Goal: Task Accomplishment & Management: Manage account settings

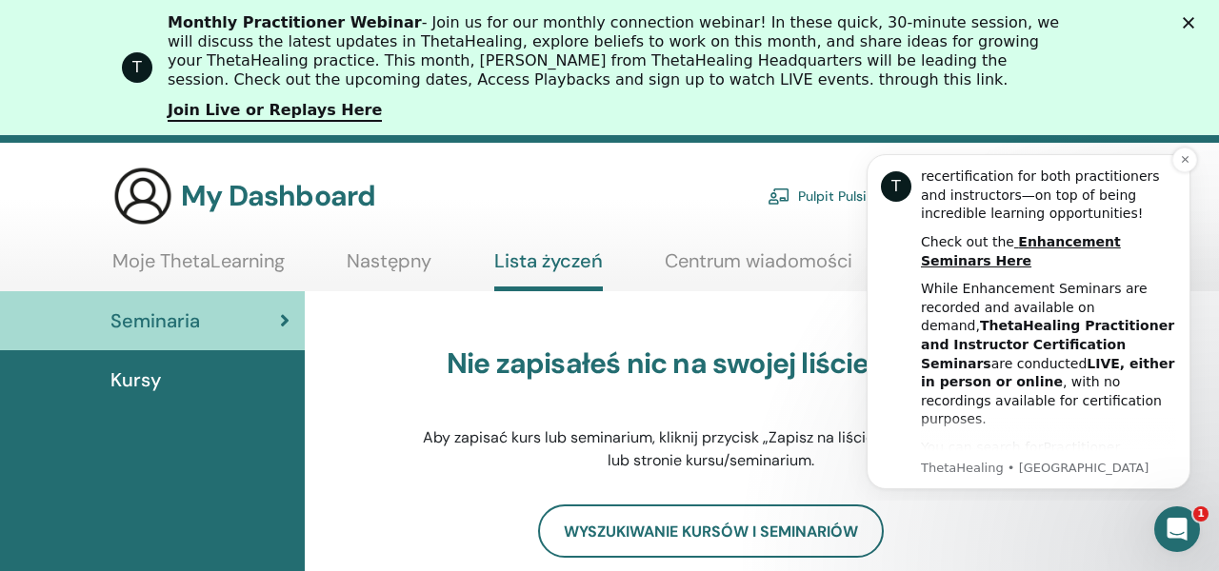
scroll to position [487, 0]
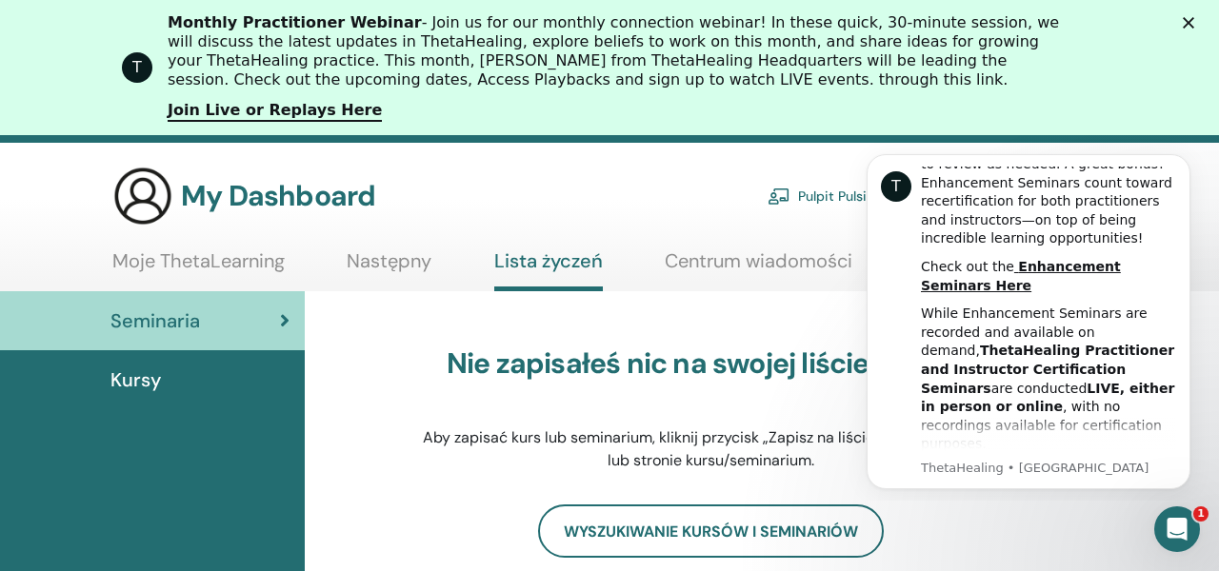
click at [830, 327] on div "Nie zapisałeś nic na swojej liście życzeń. Aby zapisać kurs lub seminarium, kli…" at bounding box center [710, 409] width 600 height 190
click at [844, 225] on html "T Hi KATARZYNA, As a ThetaHealing Practitioner and Instructor, continuous growt…" at bounding box center [1028, 319] width 381 height 364
click at [1186, 155] on icon "Dismiss notification" at bounding box center [1184, 159] width 10 height 10
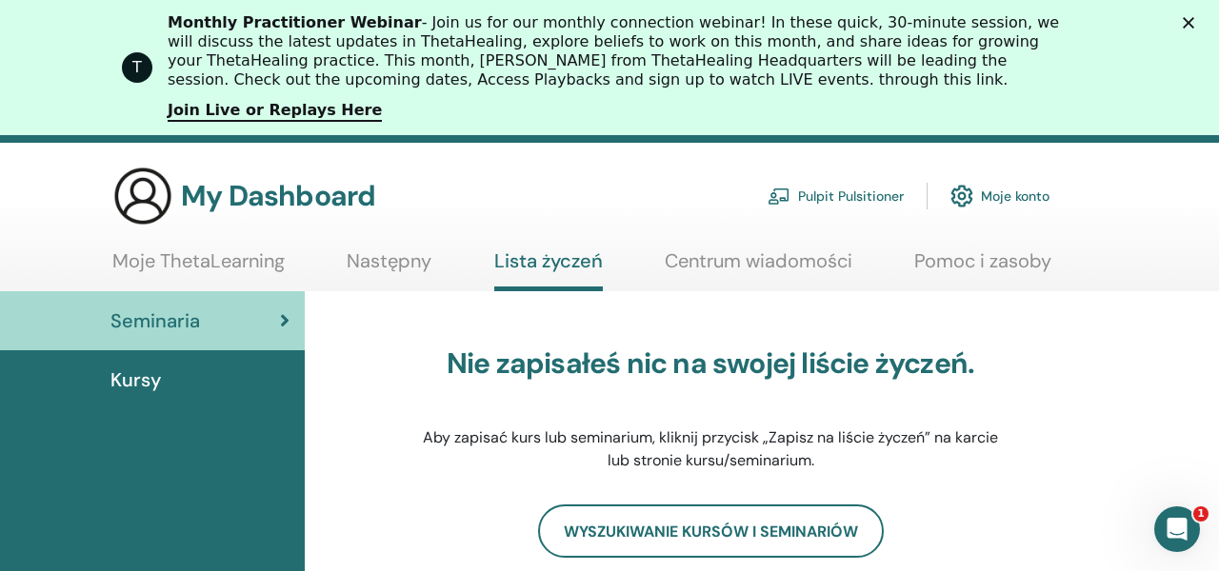
click at [250, 262] on link "Moje ThetaLearning" at bounding box center [198, 267] width 172 height 37
click at [143, 385] on span "Kursy" at bounding box center [135, 380] width 50 height 29
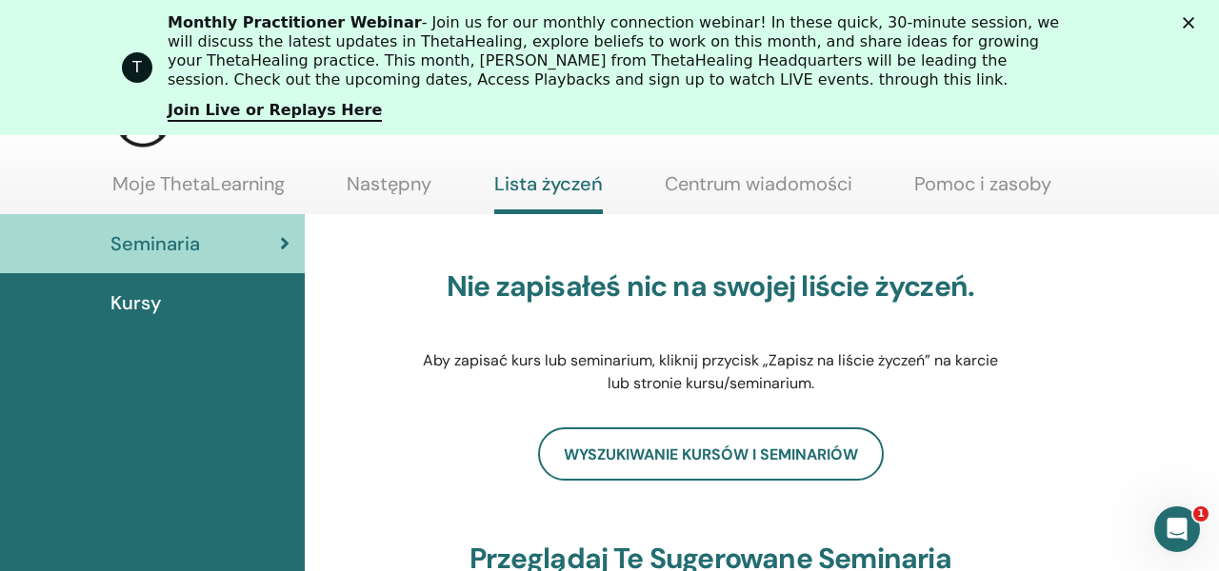
scroll to position [208, 0]
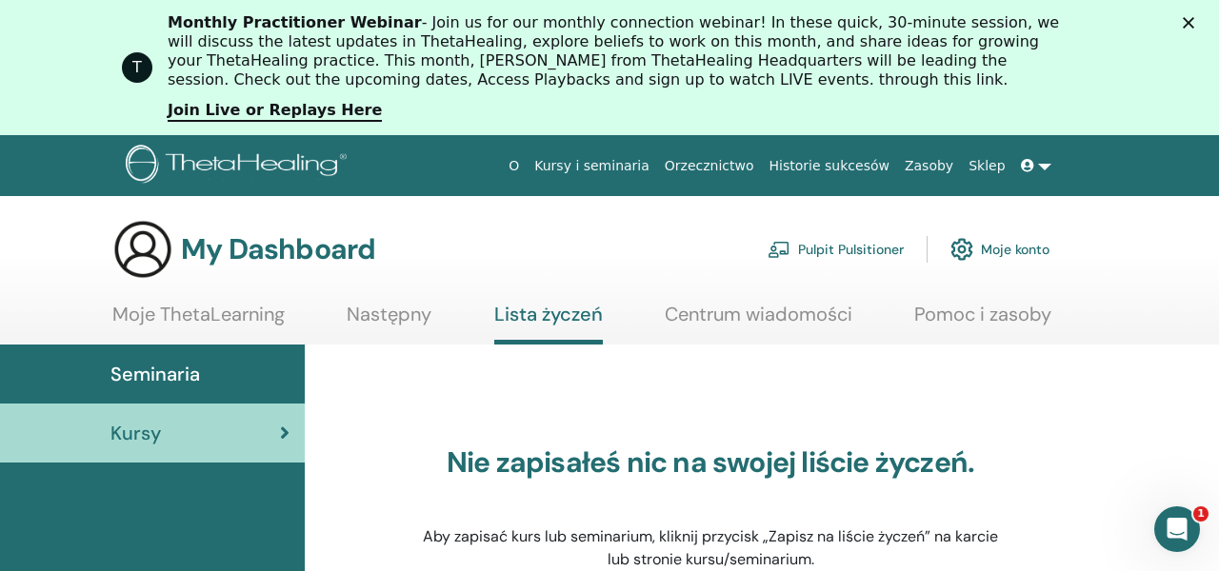
scroll to position [3, 0]
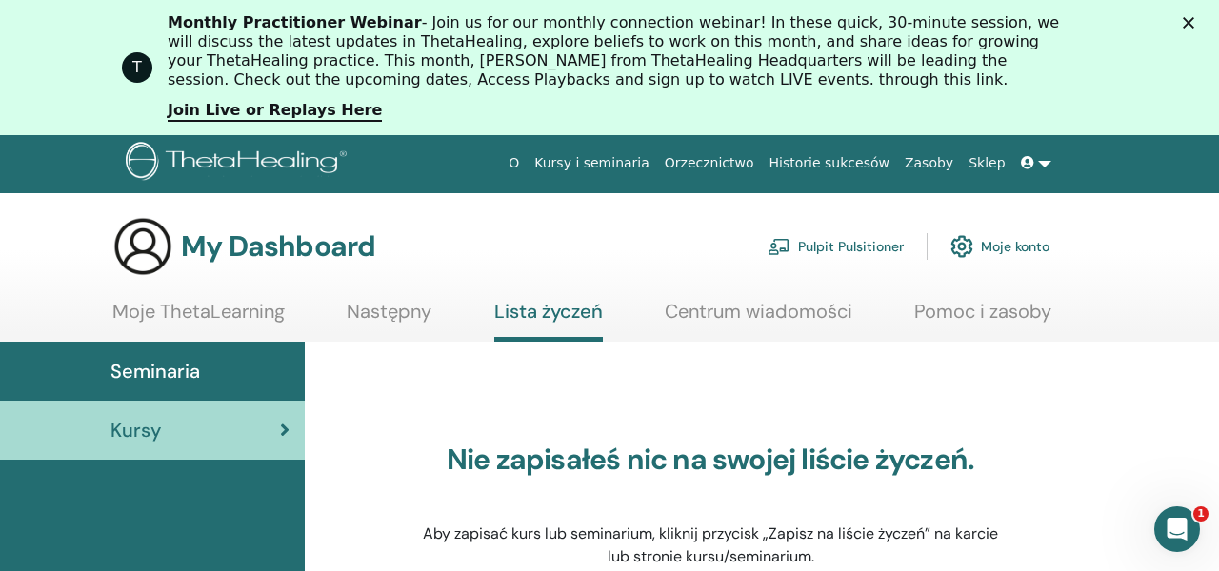
click at [977, 242] on link "Moje konto" at bounding box center [999, 247] width 99 height 42
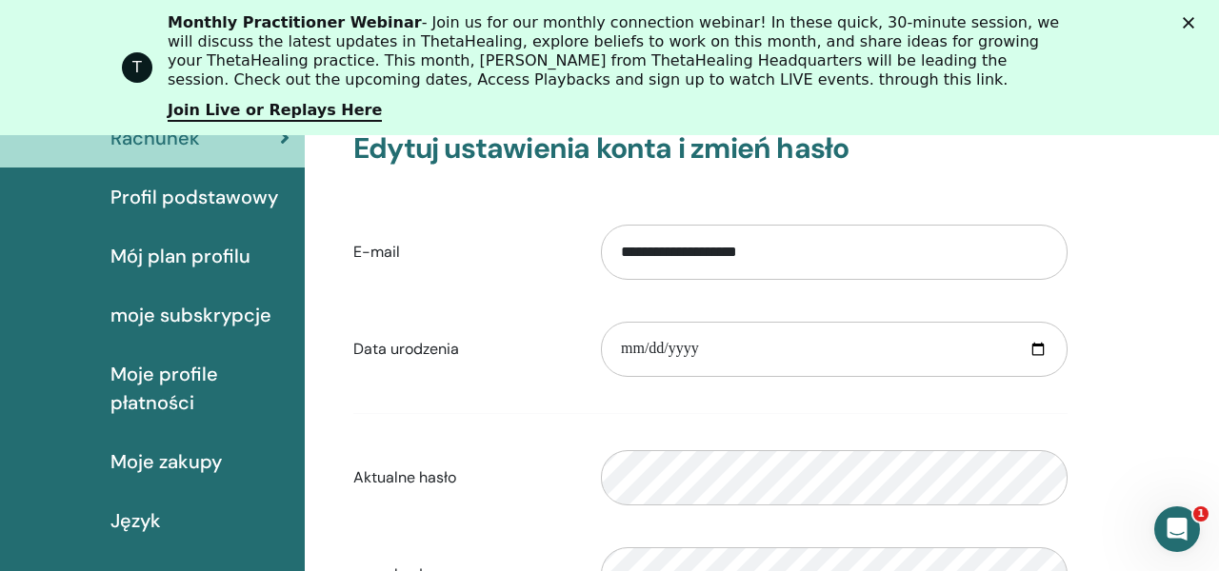
scroll to position [253, 0]
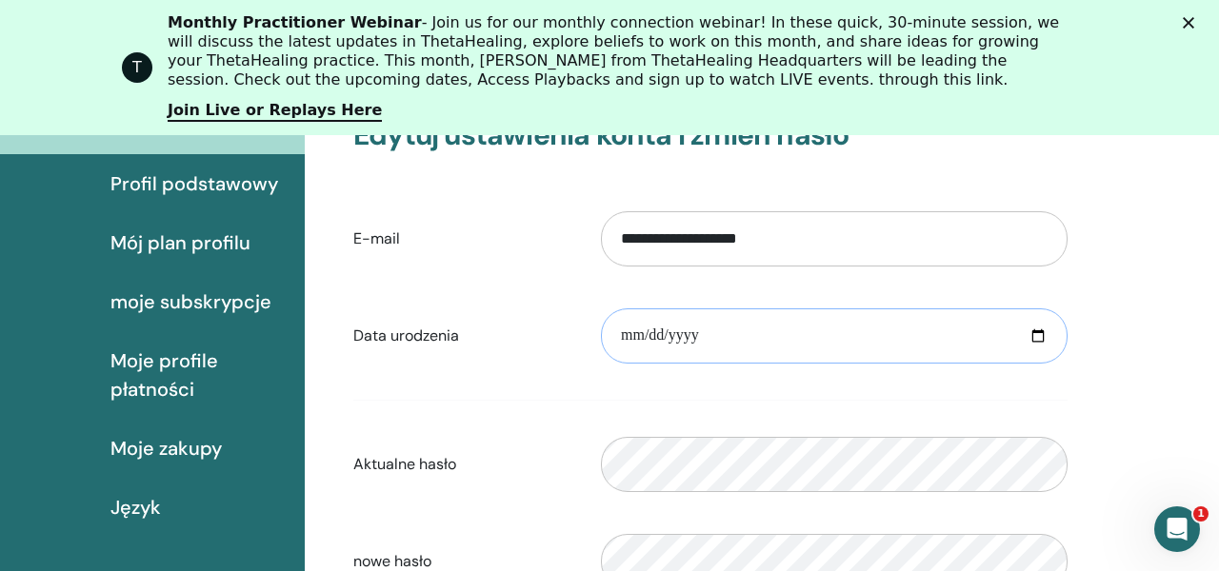
click at [771, 336] on input "date" at bounding box center [834, 335] width 466 height 55
type input "**********"
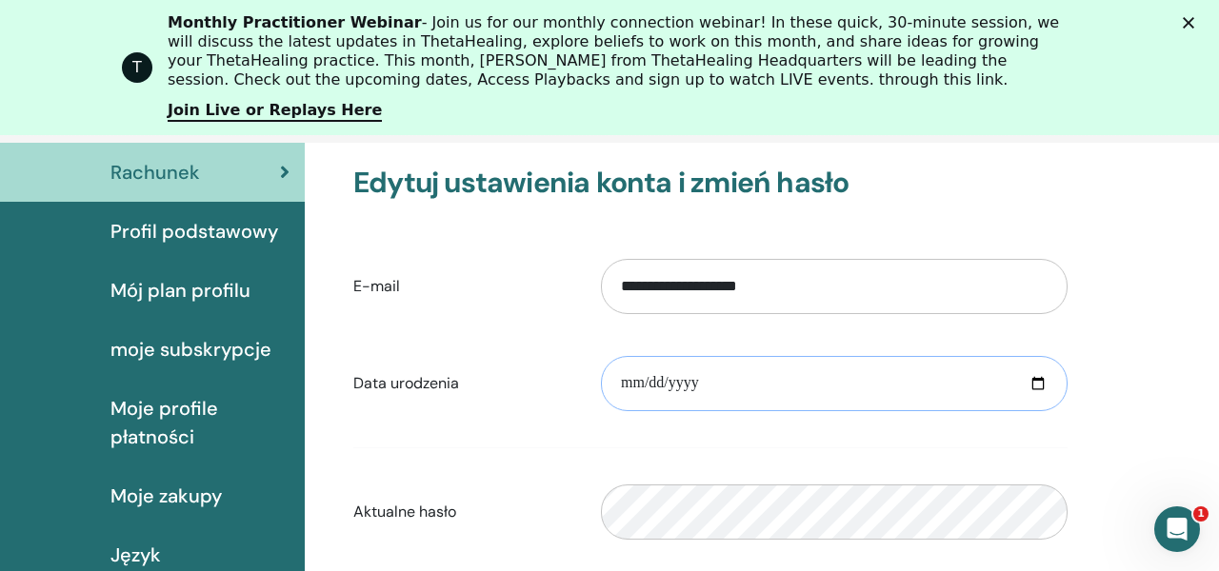
scroll to position [201, 0]
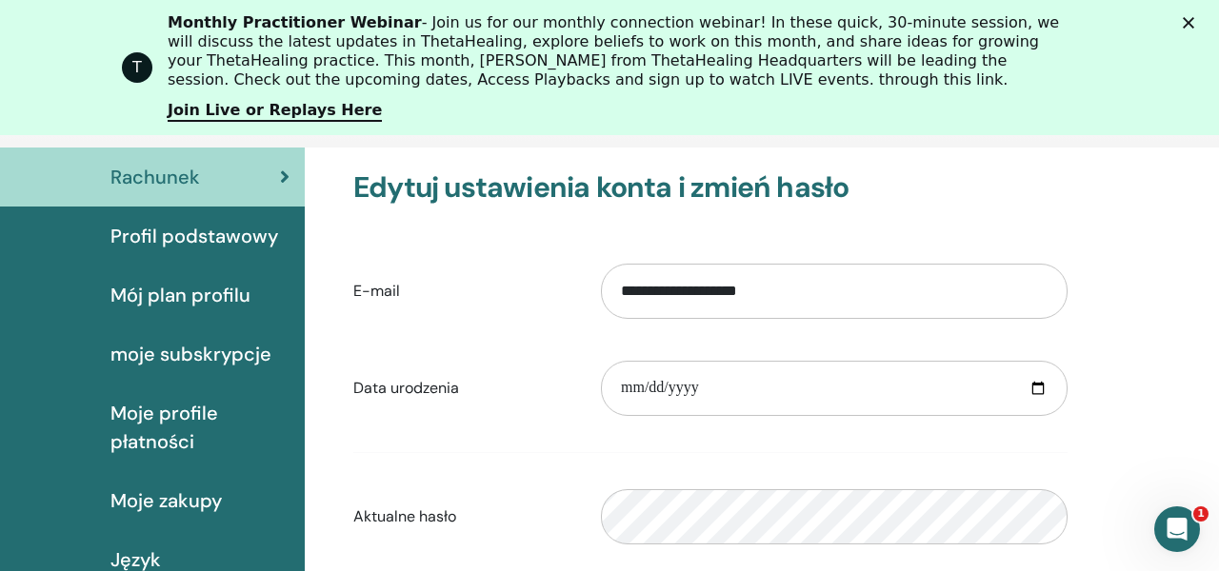
click at [1192, 13] on div "T Monthly Practitioner Webinar - Join us for our monthly connection webinar! In…" at bounding box center [609, 68] width 1219 height 120
click at [1190, 18] on icon "Zamknij" at bounding box center [1187, 22] width 11 height 11
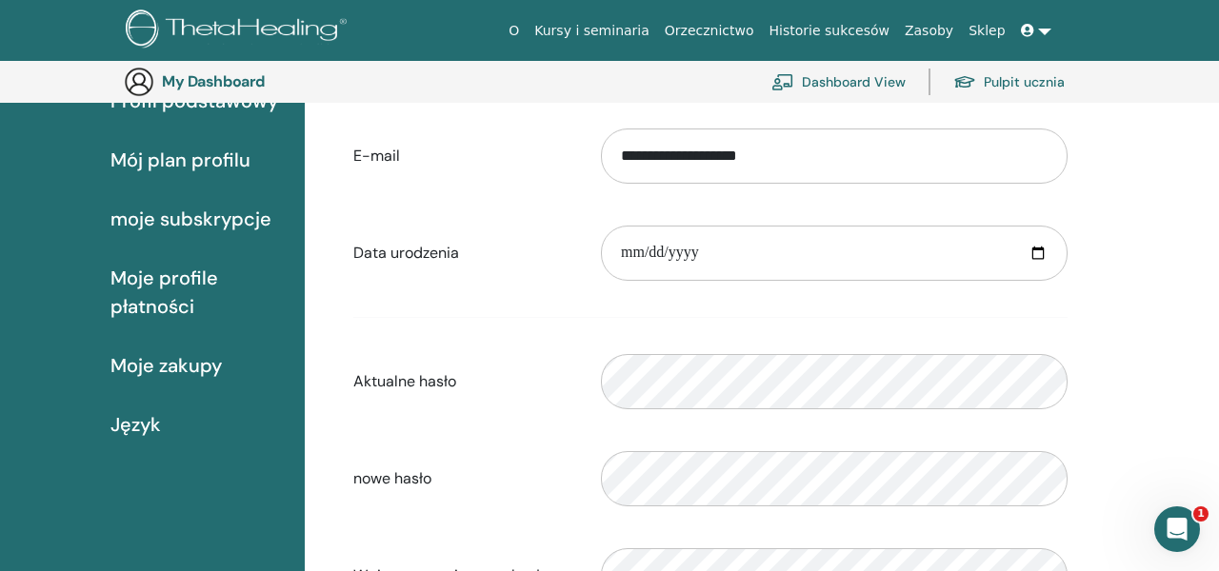
scroll to position [0, 0]
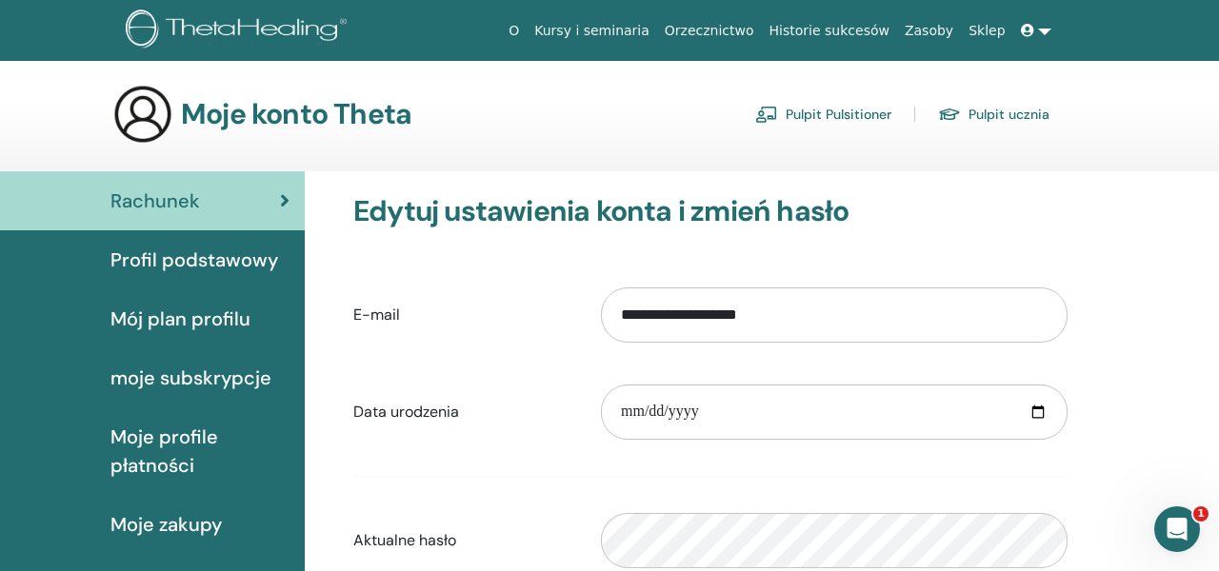
click at [189, 258] on span "Profil podstawowy" at bounding box center [194, 260] width 168 height 29
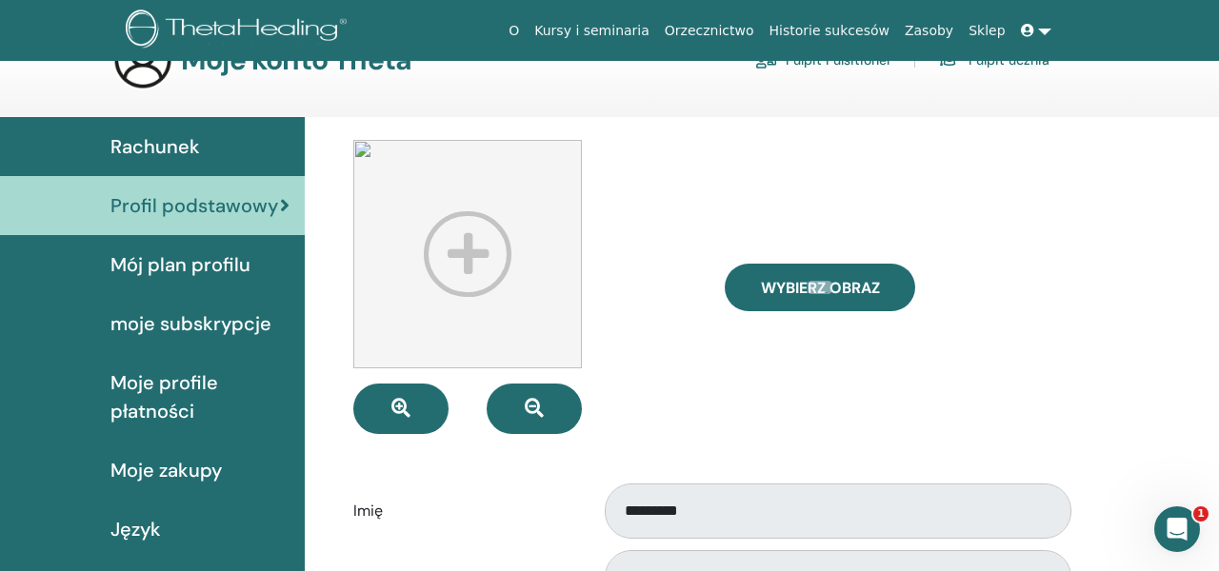
scroll to position [60, 0]
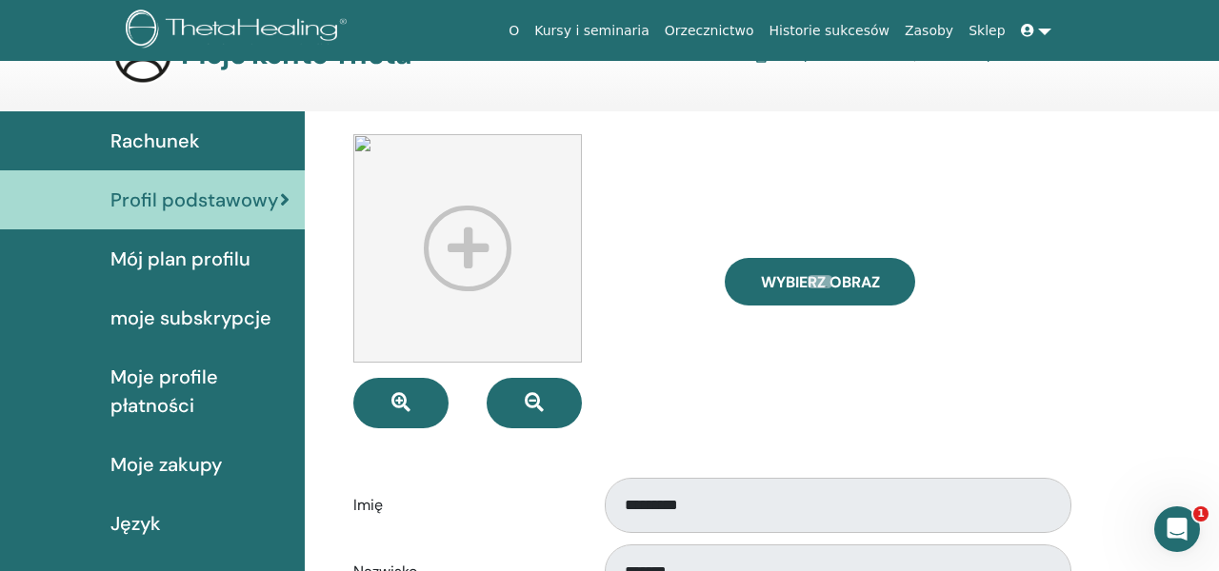
click at [174, 396] on span "Moje profile płatności" at bounding box center [199, 391] width 179 height 57
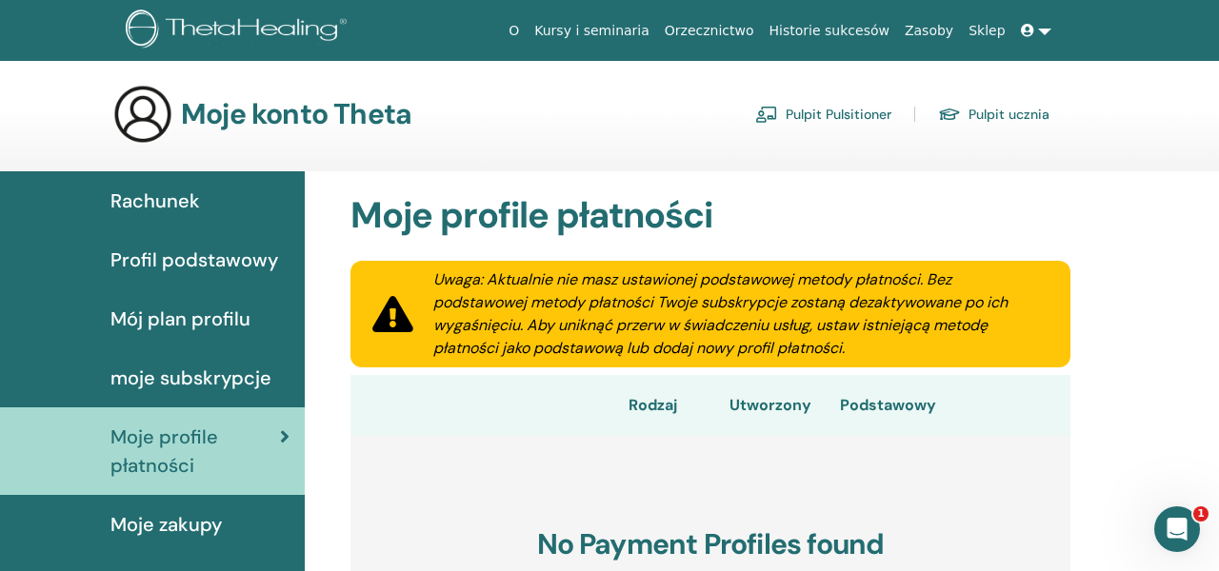
click at [851, 115] on link "Pulpit Pulsitioner" at bounding box center [823, 114] width 136 height 30
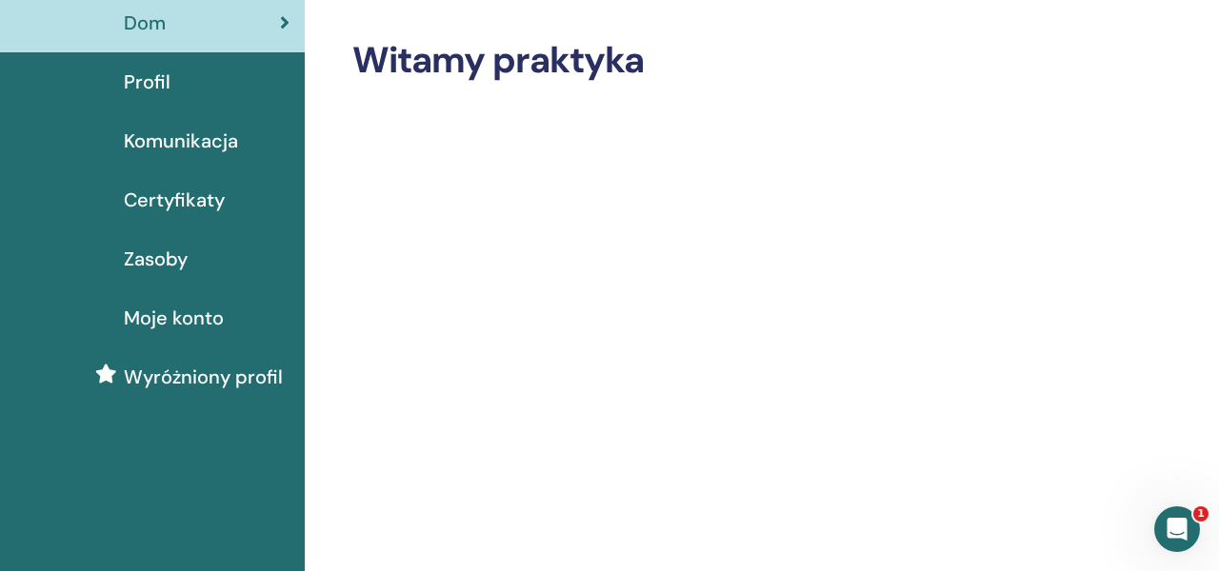
scroll to position [63, 0]
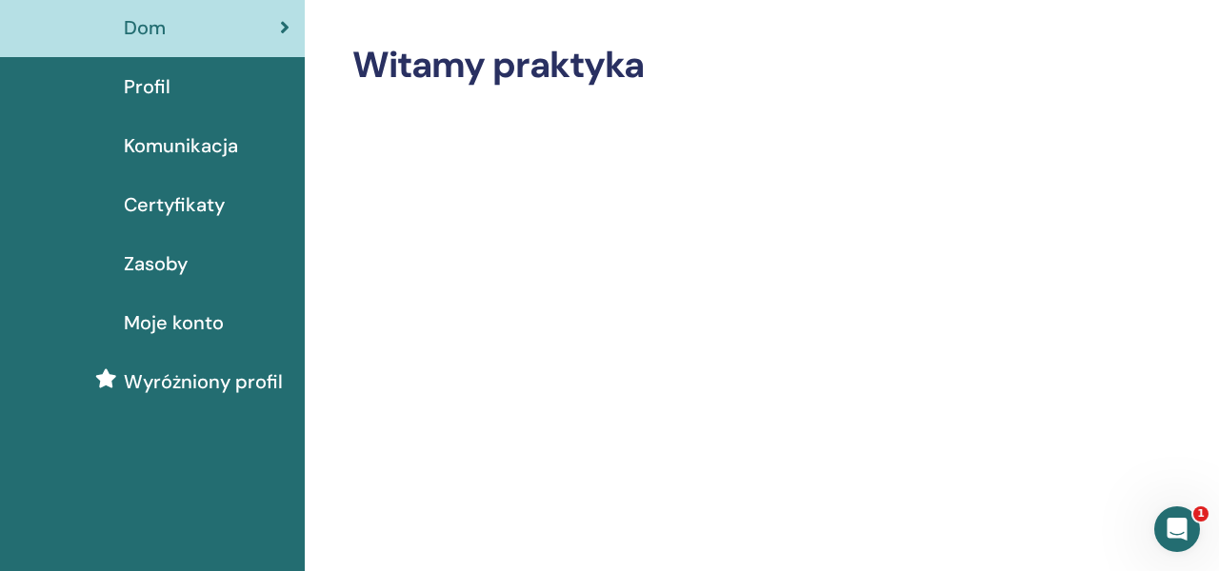
click at [190, 203] on span "Certyfikaty" at bounding box center [174, 204] width 101 height 29
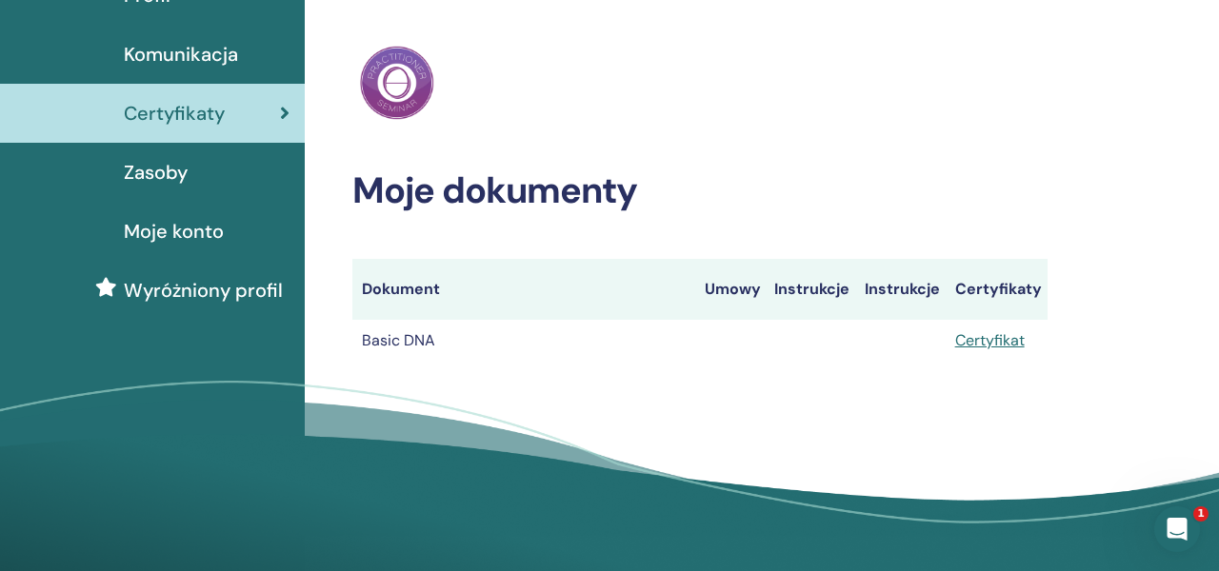
scroll to position [159, 0]
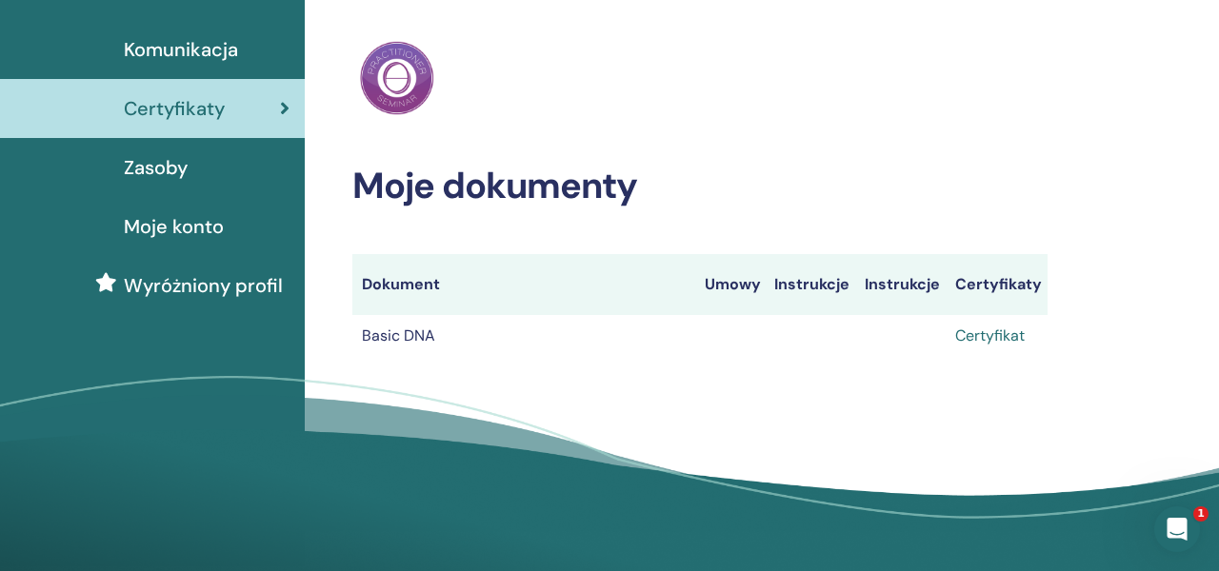
click at [989, 339] on link "Certyfikat" at bounding box center [989, 336] width 69 height 20
